Goal: Information Seeking & Learning: Learn about a topic

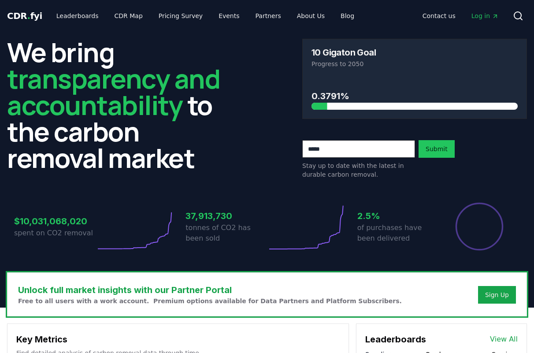
scroll to position [263, 0]
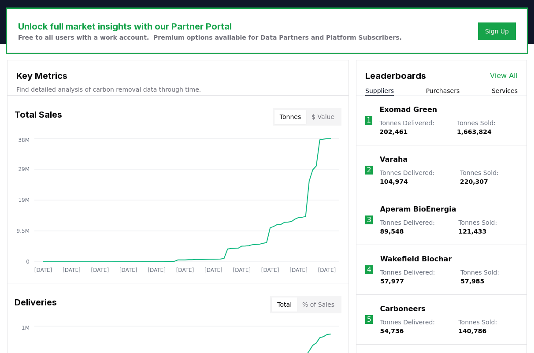
click at [330, 118] on button "$ Value" at bounding box center [322, 117] width 33 height 14
click at [324, 119] on button "$ Value" at bounding box center [322, 117] width 33 height 14
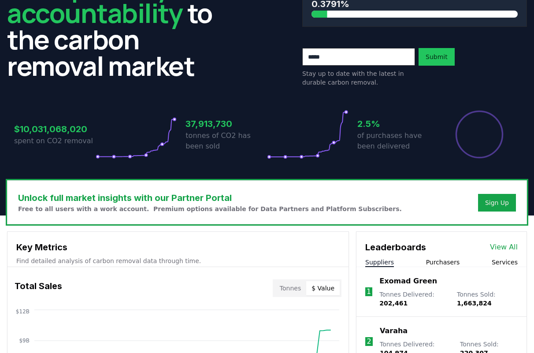
scroll to position [0, 0]
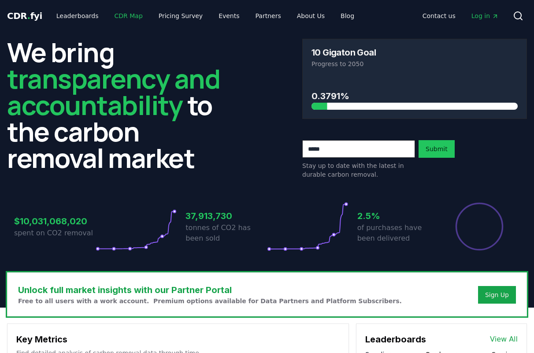
click at [125, 16] on link "CDR Map" at bounding box center [128, 16] width 42 height 16
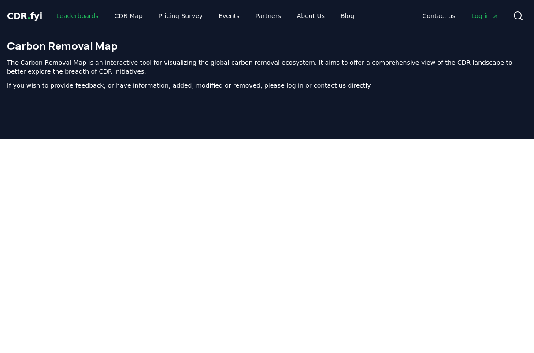
click at [74, 12] on link "Leaderboards" at bounding box center [77, 16] width 56 height 16
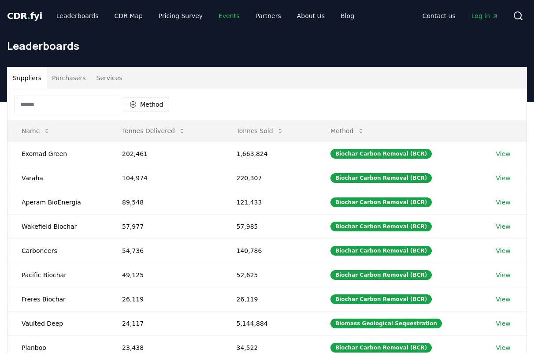
click at [220, 19] on link "Events" at bounding box center [228, 16] width 35 height 16
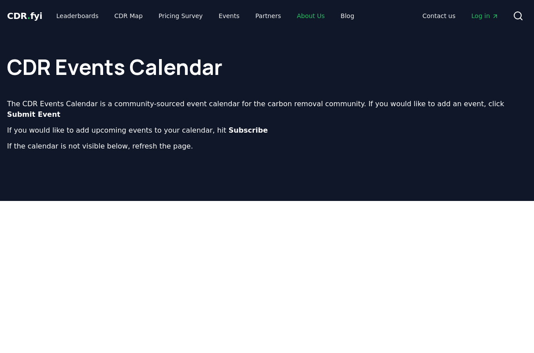
click at [299, 17] on link "About Us" at bounding box center [311, 16] width 42 height 16
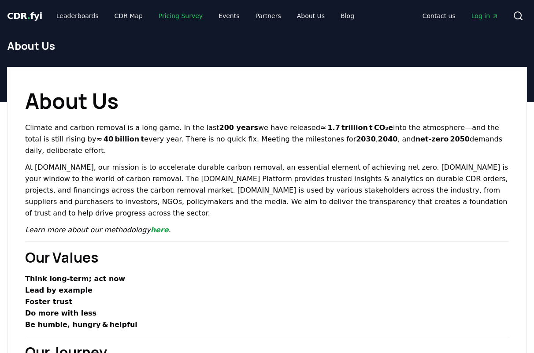
click at [162, 17] on link "Pricing Survey" at bounding box center [181, 16] width 58 height 16
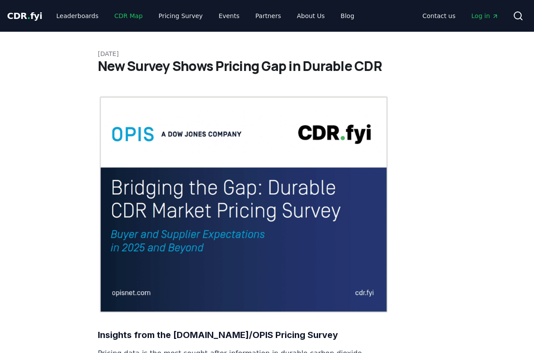
click at [122, 19] on link "CDR Map" at bounding box center [128, 16] width 42 height 16
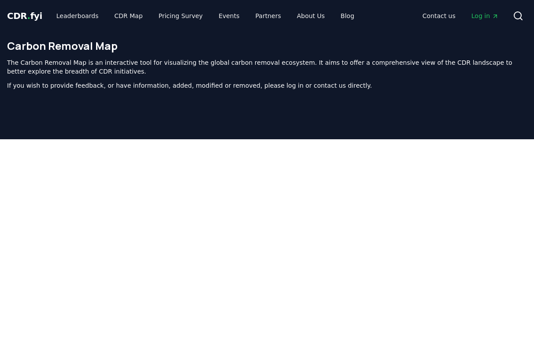
click at [22, 16] on span "CDR . fyi" at bounding box center [24, 16] width 35 height 11
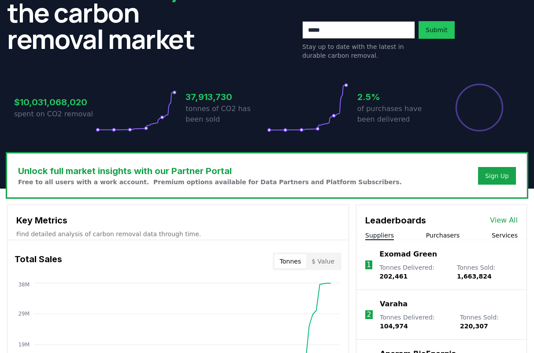
scroll to position [69, 0]
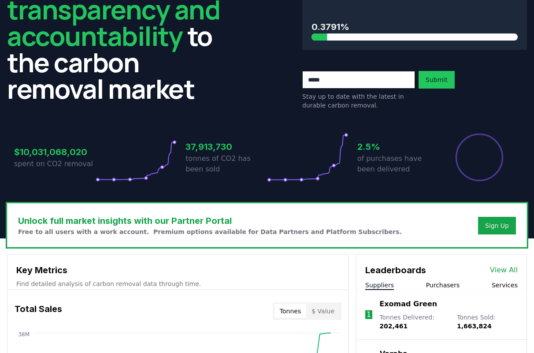
click at [205, 153] on p "tonnes of CO2 has been sold" at bounding box center [225, 163] width 81 height 21
click at [83, 152] on h3 "$10,031,068,020" at bounding box center [54, 151] width 81 height 13
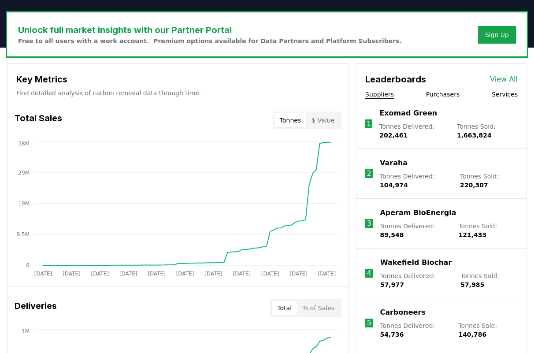
scroll to position [260, 0]
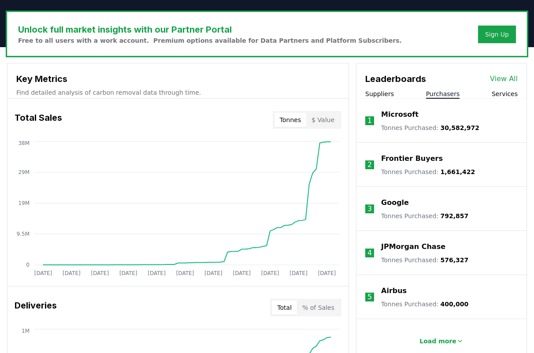
click at [450, 90] on button "Purchasers" at bounding box center [443, 93] width 34 height 9
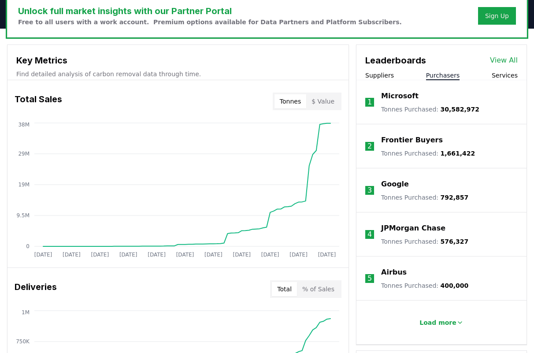
scroll to position [290, 0]
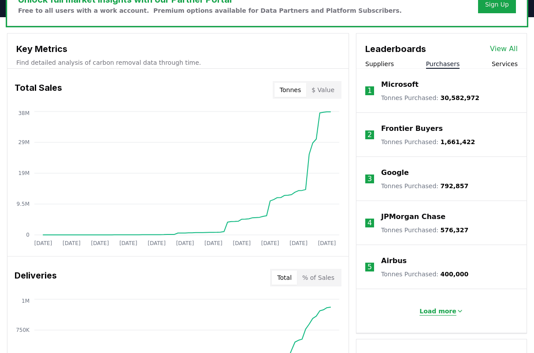
click at [445, 317] on button "Load more" at bounding box center [441, 311] width 58 height 18
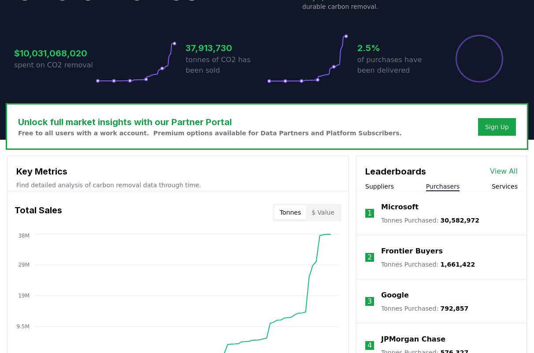
scroll to position [194, 0]
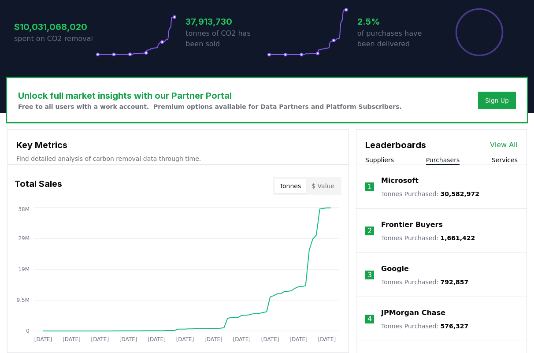
click at [464, 141] on div "Leaderboards View All" at bounding box center [441, 141] width 170 height 22
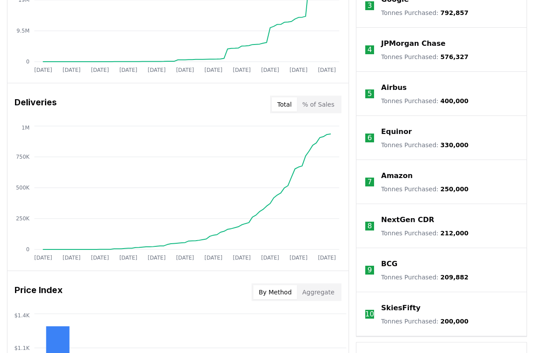
scroll to position [468, 0]
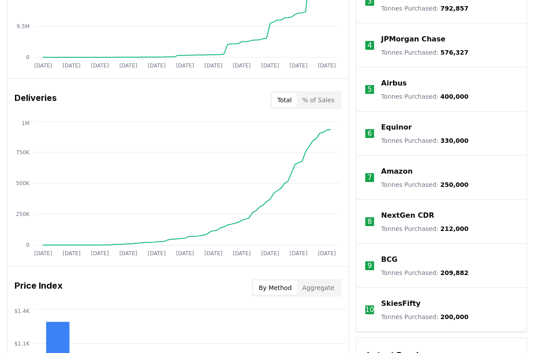
click at [321, 111] on div "Deliveries Total % of Sales" at bounding box center [177, 100] width 341 height 32
click at [319, 100] on button "% of Sales" at bounding box center [318, 100] width 43 height 14
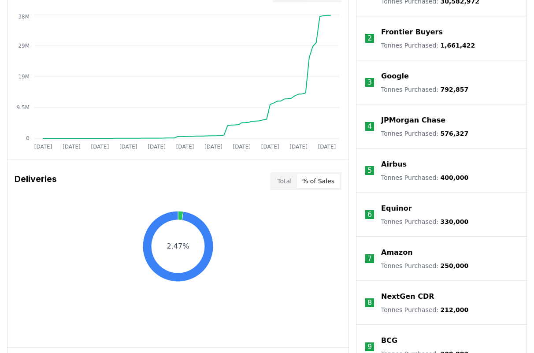
scroll to position [382, 0]
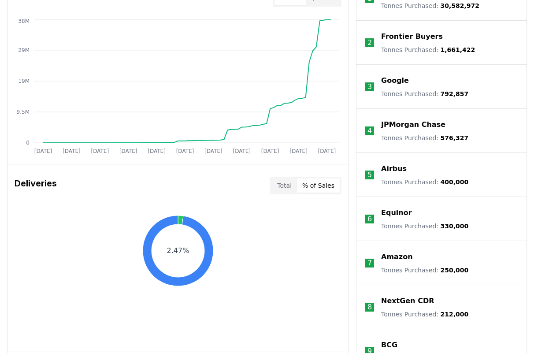
click at [285, 188] on button "Total" at bounding box center [284, 185] width 25 height 14
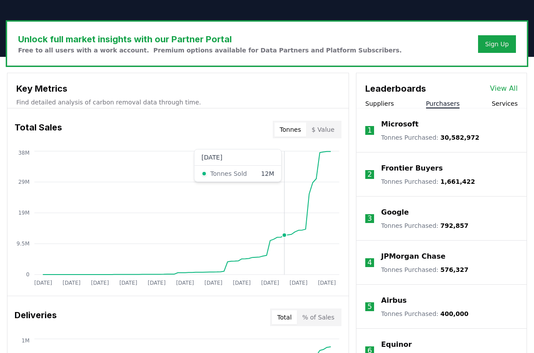
scroll to position [246, 0]
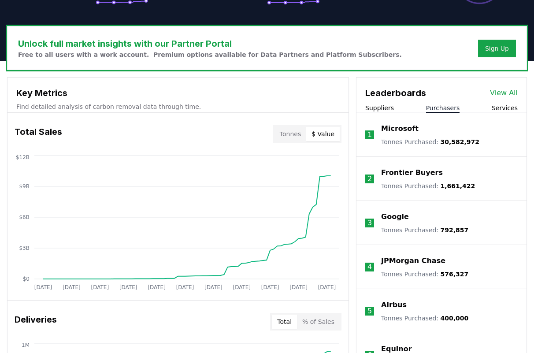
click at [321, 129] on button "$ Value" at bounding box center [322, 134] width 33 height 14
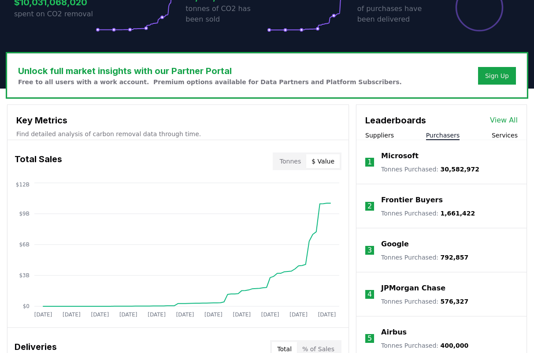
scroll to position [0, 0]
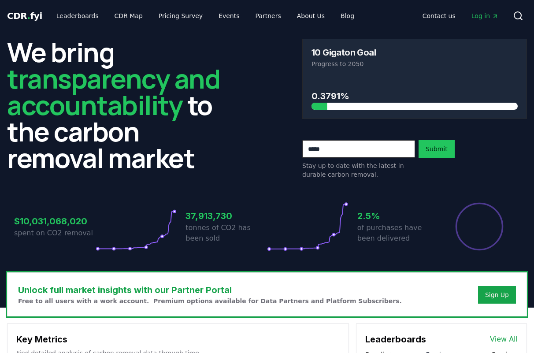
click at [142, 243] on icon at bounding box center [136, 226] width 81 height 49
click at [145, 247] on circle at bounding box center [146, 247] width 3 height 3
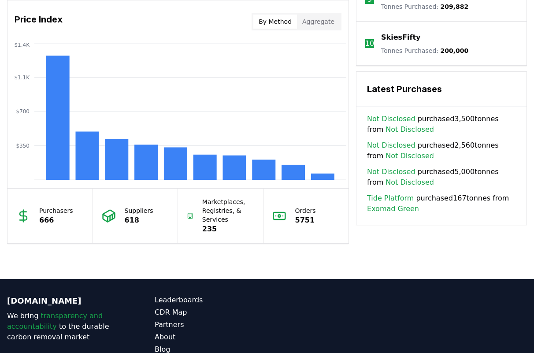
scroll to position [719, 0]
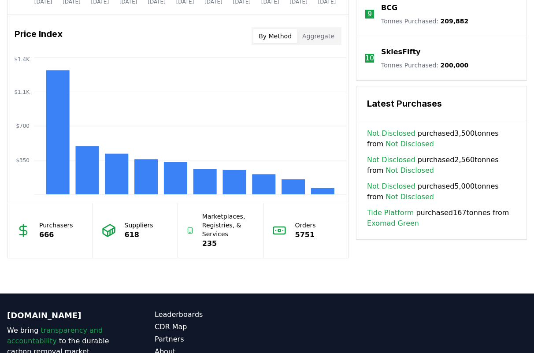
click at [322, 37] on button "Aggregate" at bounding box center [318, 36] width 43 height 14
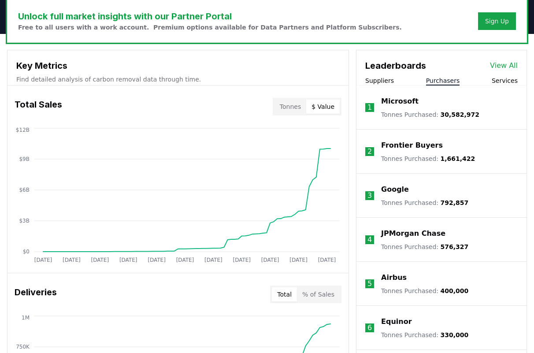
scroll to position [283, 0]
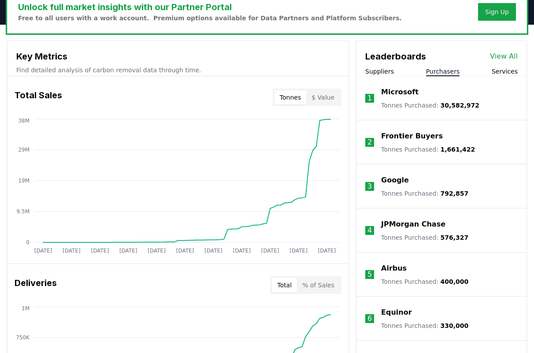
click at [284, 95] on button "Tonnes" at bounding box center [290, 97] width 32 height 14
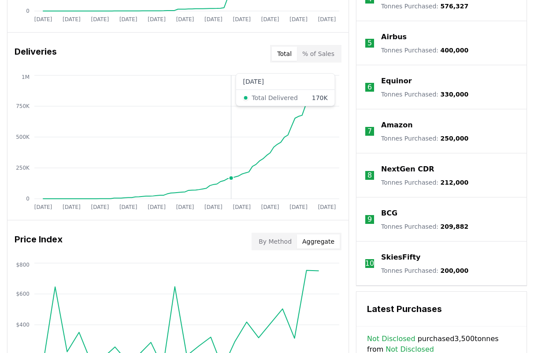
scroll to position [471, 0]
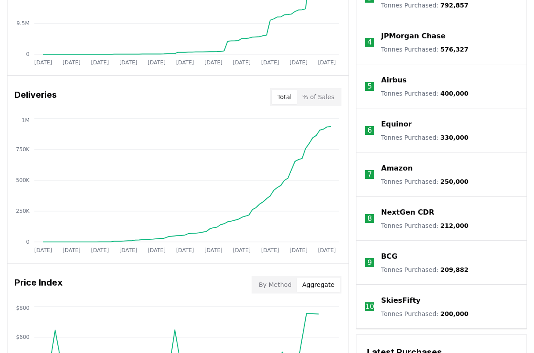
click at [318, 93] on button "% of Sales" at bounding box center [318, 97] width 43 height 14
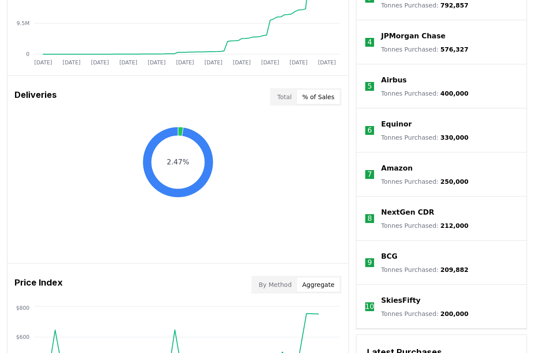
click at [286, 96] on button "Total" at bounding box center [284, 97] width 25 height 14
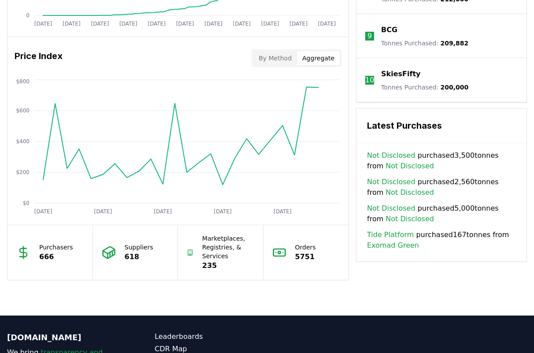
scroll to position [677, 0]
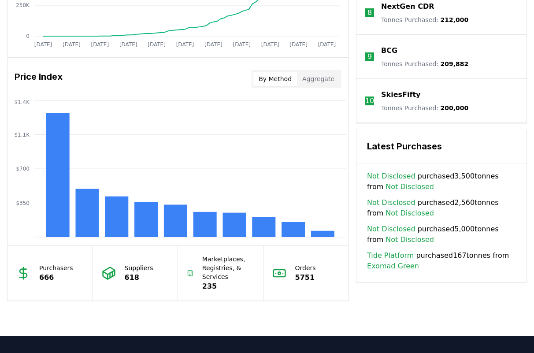
click at [278, 78] on button "By Method" at bounding box center [275, 79] width 44 height 14
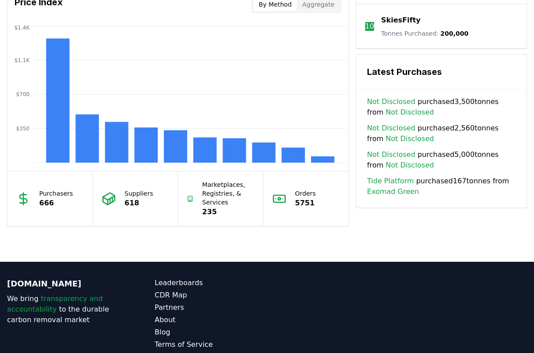
scroll to position [748, 0]
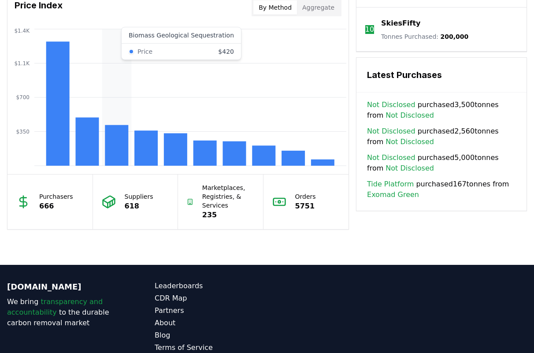
click at [97, 144] on rect at bounding box center [86, 142] width 23 height 48
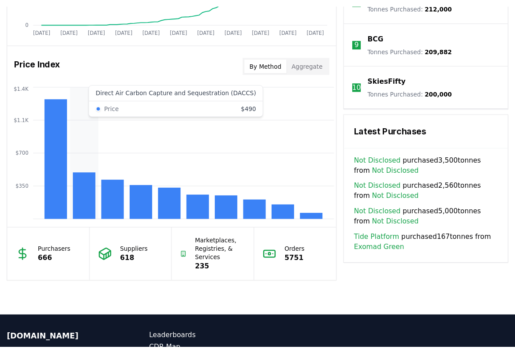
scroll to position [672, 0]
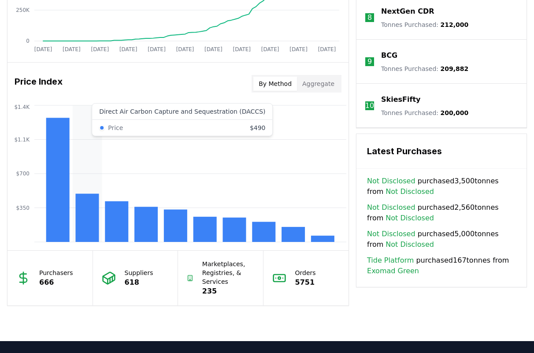
click at [83, 211] on rect at bounding box center [86, 218] width 23 height 48
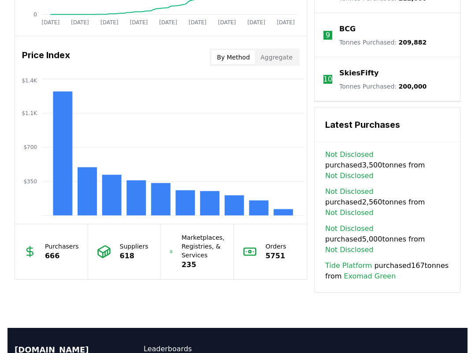
scroll to position [690, 0]
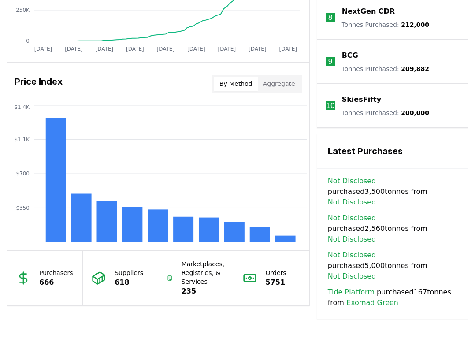
click at [287, 82] on button "Aggregate" at bounding box center [279, 84] width 43 height 14
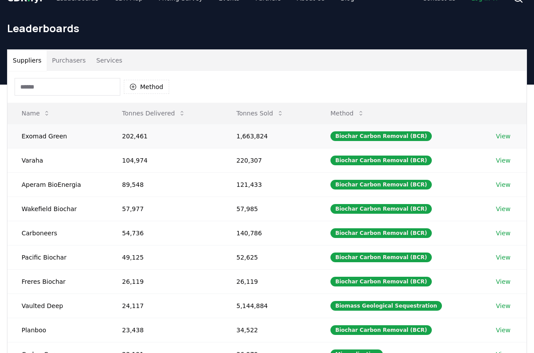
scroll to position [18, 0]
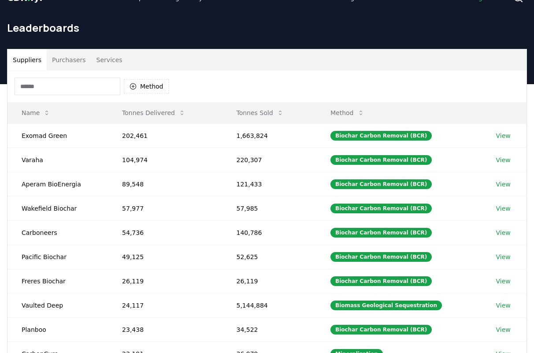
click at [71, 59] on button "Purchasers" at bounding box center [69, 59] width 44 height 21
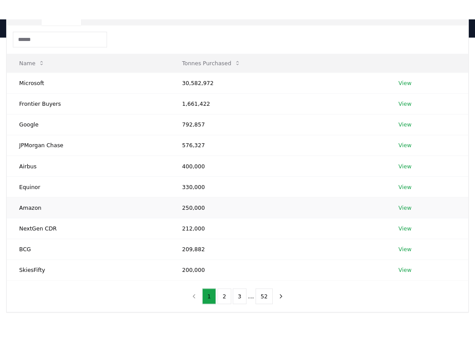
scroll to position [81, 0]
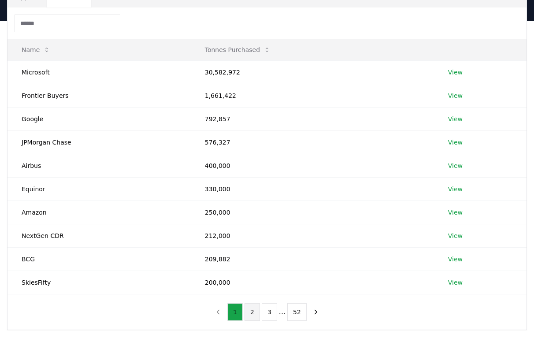
click at [252, 312] on button "2" at bounding box center [251, 312] width 15 height 18
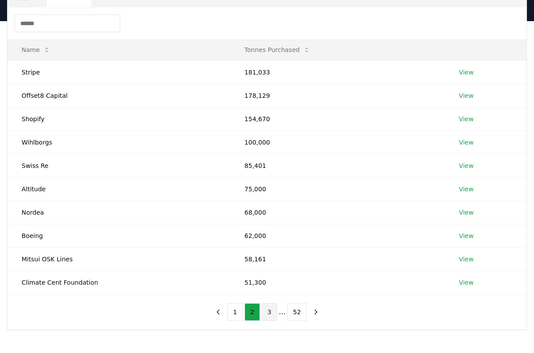
click at [264, 319] on button "3" at bounding box center [269, 312] width 15 height 18
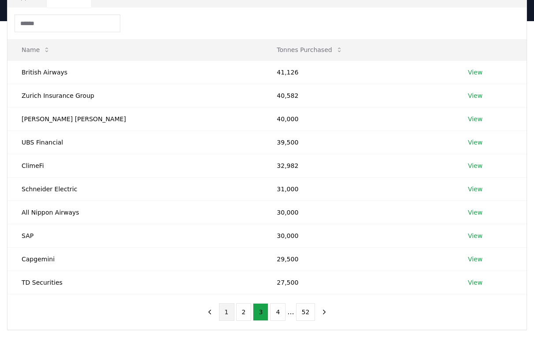
click at [227, 312] on button "1" at bounding box center [226, 312] width 15 height 18
